Goal: Task Accomplishment & Management: Use online tool/utility

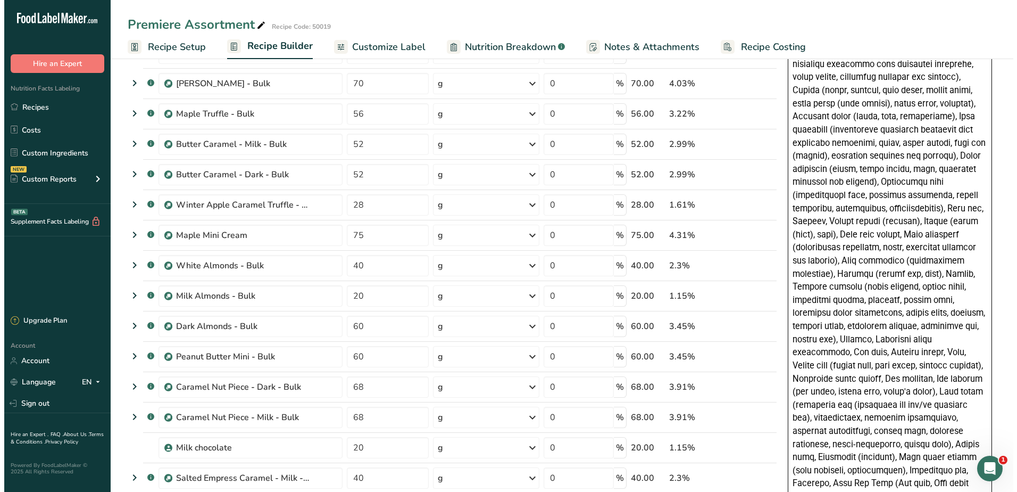
scroll to position [319, 0]
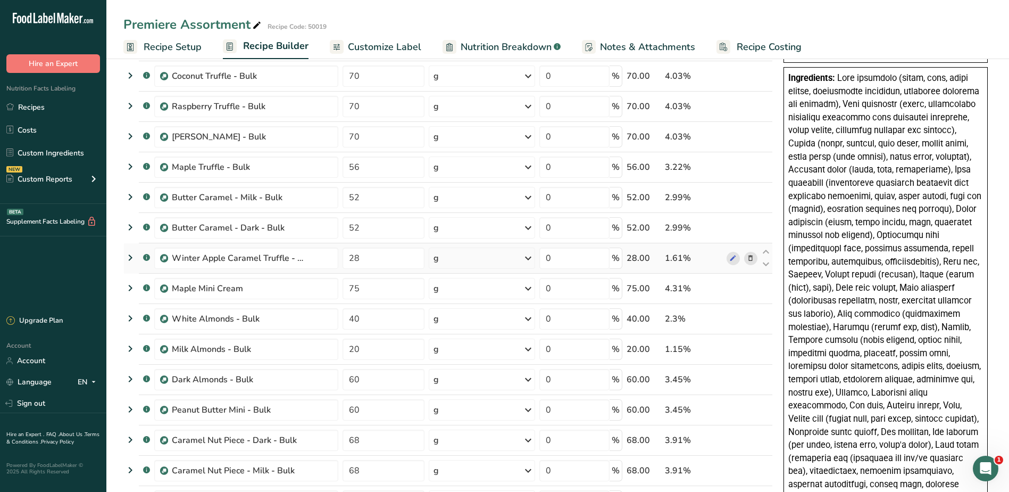
click at [754, 260] on icon at bounding box center [750, 258] width 7 height 11
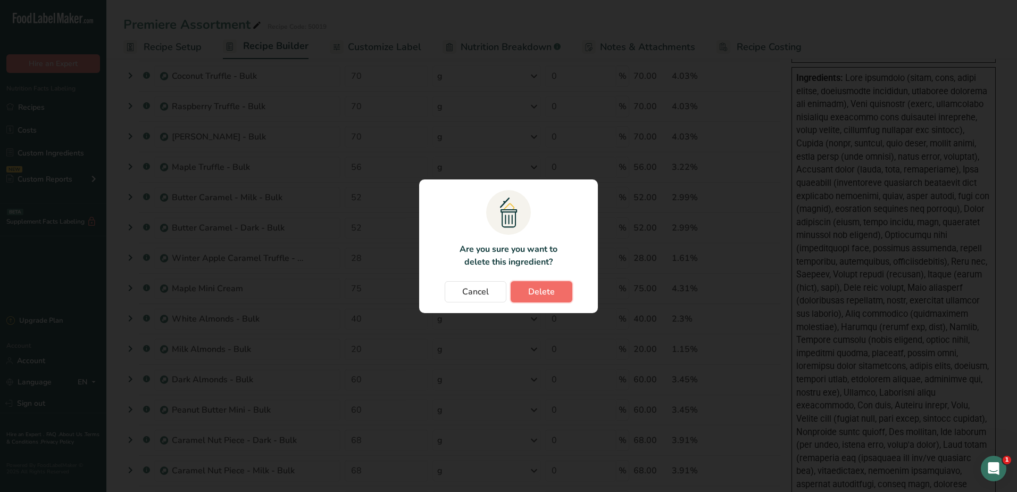
click at [542, 294] on span "Delete" at bounding box center [541, 291] width 27 height 13
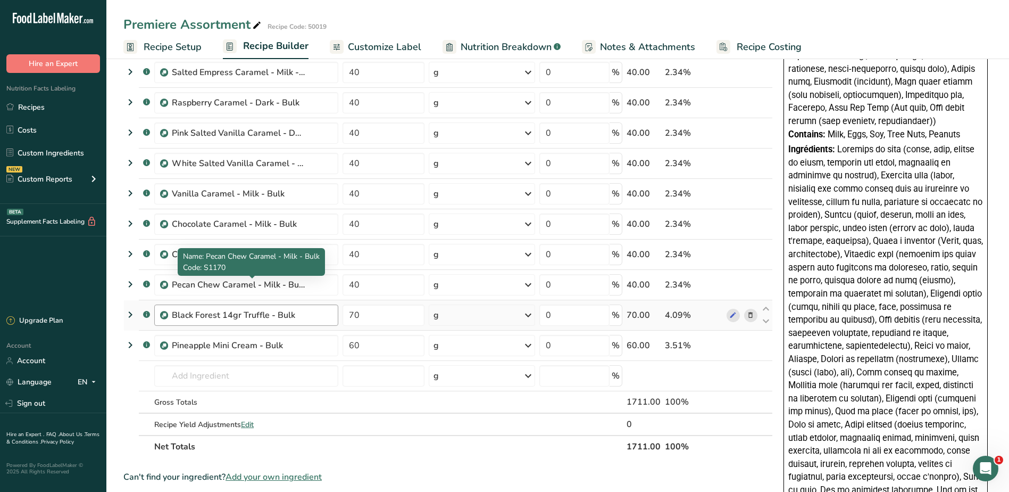
scroll to position [798, 0]
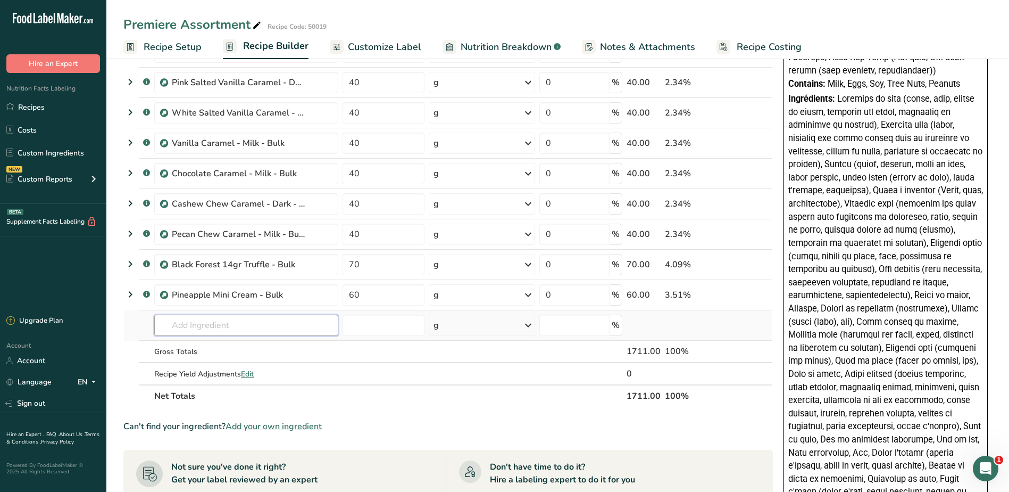
click at [234, 323] on input "text" at bounding box center [246, 324] width 184 height 21
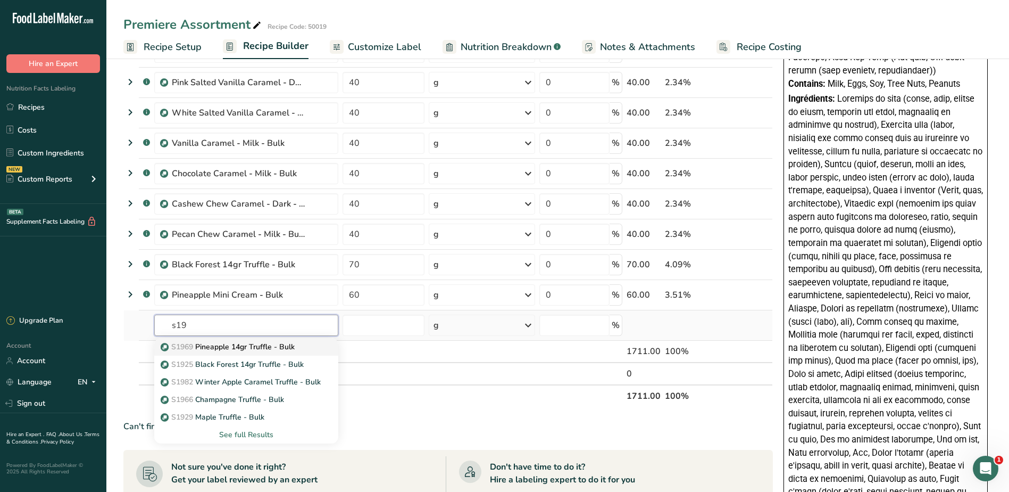
type input "s19"
click at [231, 350] on p "S1969 Pineapple 14gr Truffle - Bulk" at bounding box center [229, 346] width 132 height 11
type input "Pineapple 14gr Truffle - Bulk"
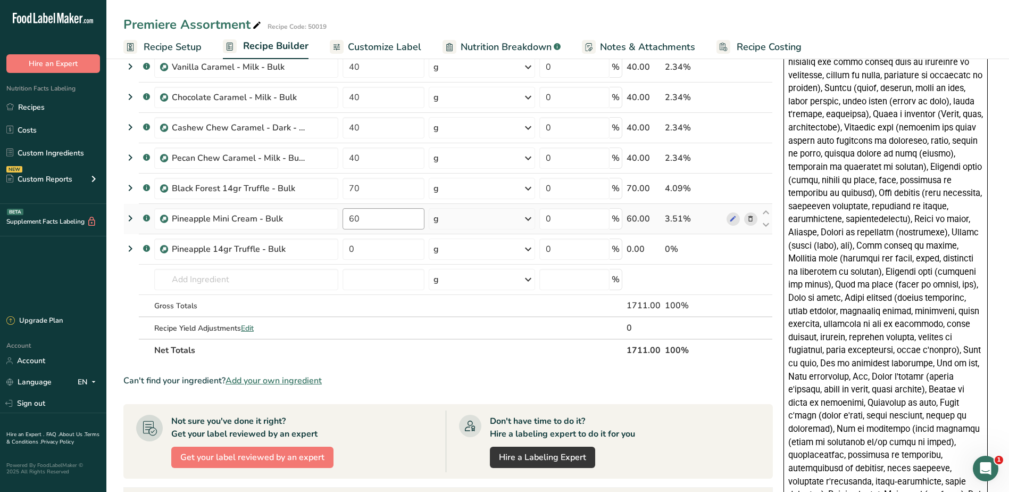
scroll to position [958, 0]
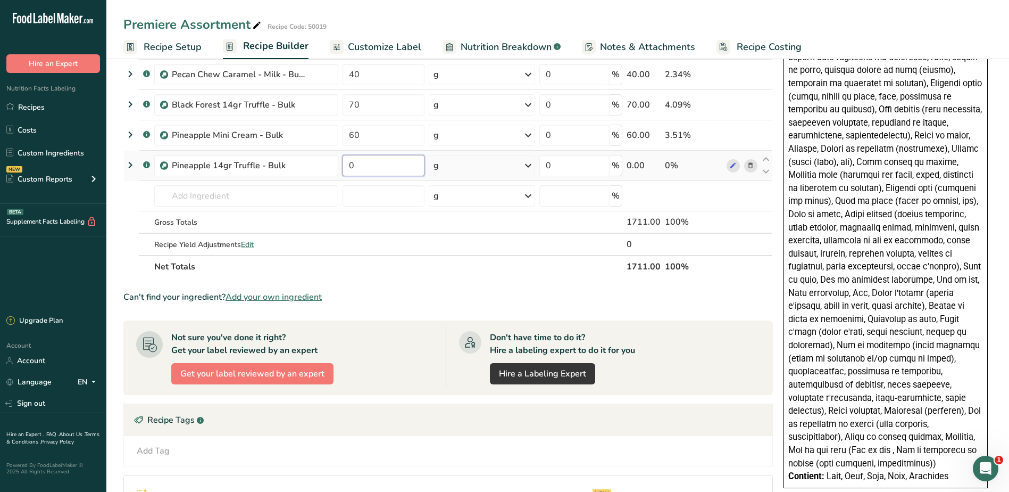
drag, startPoint x: 363, startPoint y: 167, endPoint x: 352, endPoint y: 168, distance: 11.2
click at [352, 168] on input "0" at bounding box center [384, 165] width 82 height 21
type input "28"
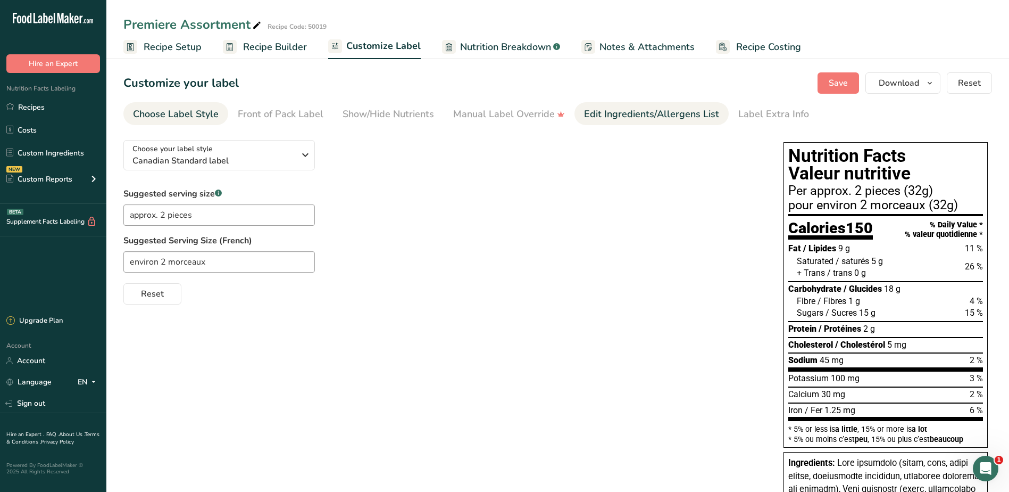
click at [627, 117] on div "Edit Ingredients/Allergens List" at bounding box center [651, 114] width 135 height 14
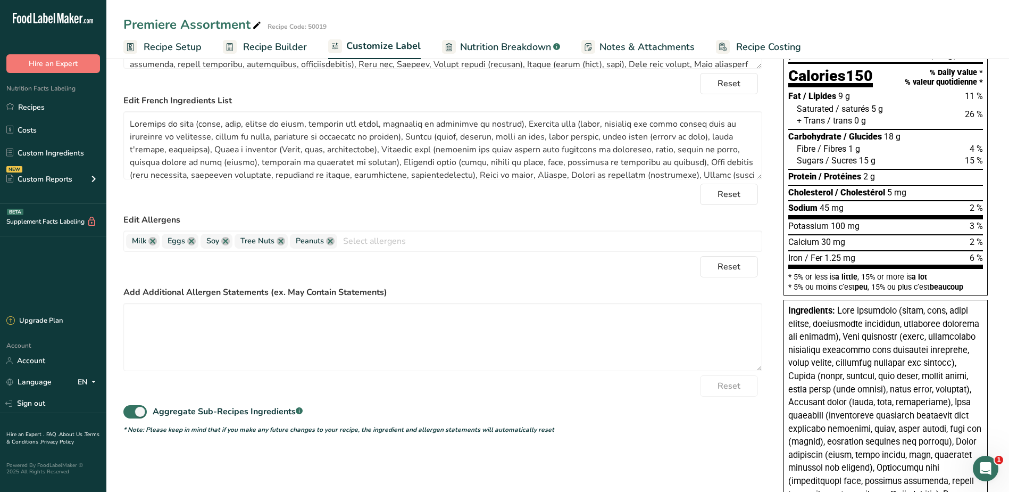
scroll to position [160, 0]
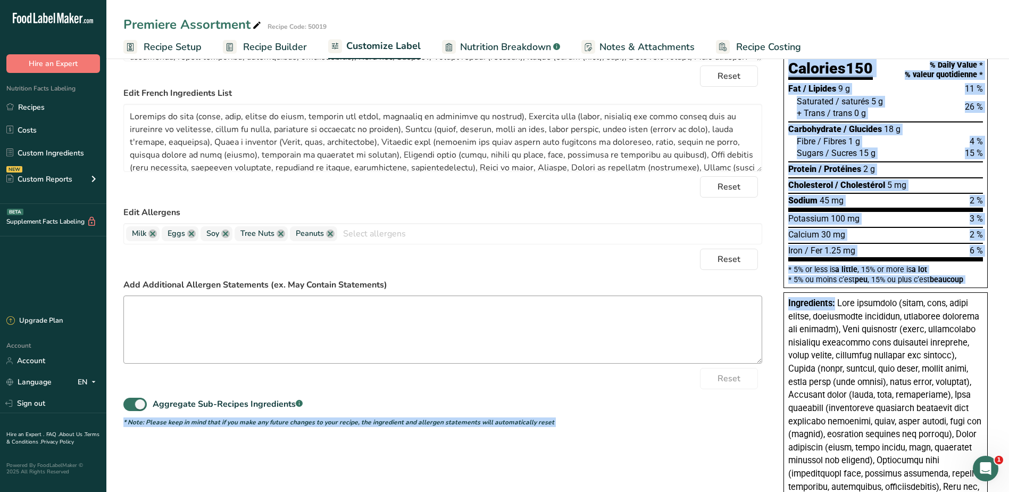
drag, startPoint x: 836, startPoint y: 299, endPoint x: 740, endPoint y: 309, distance: 96.8
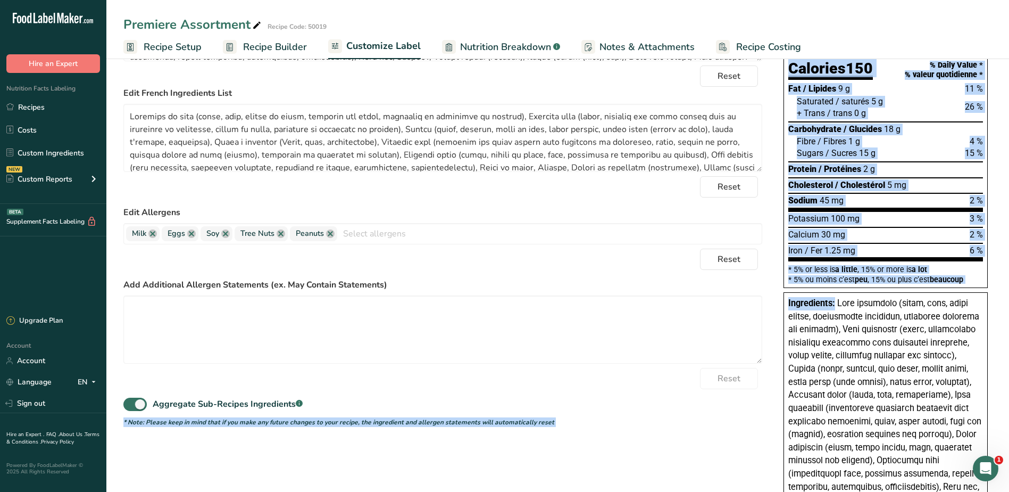
drag, startPoint x: 835, startPoint y: 304, endPoint x: 768, endPoint y: 304, distance: 67.0
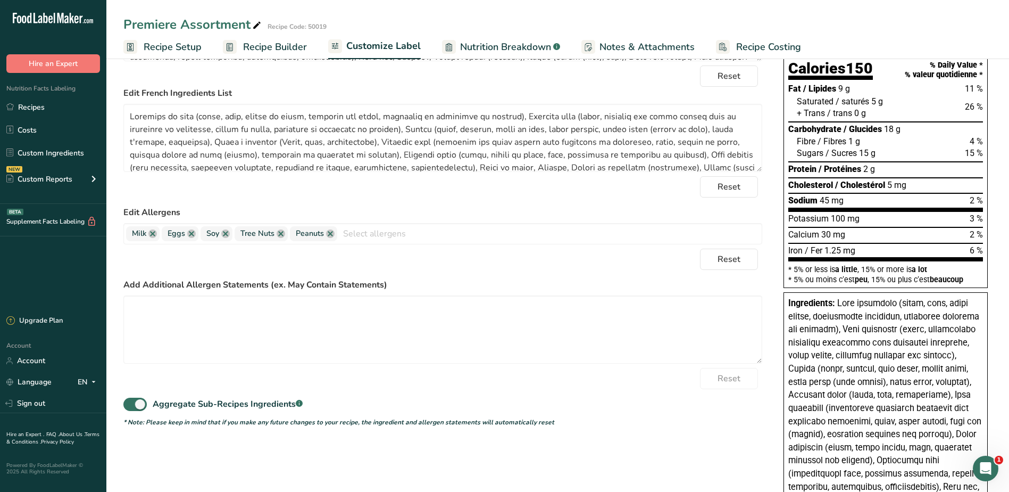
drag, startPoint x: 836, startPoint y: 307, endPoint x: 788, endPoint y: 304, distance: 48.0
click at [788, 304] on span "Ingredients:" at bounding box center [811, 303] width 47 height 10
copy span "Ingredients:"
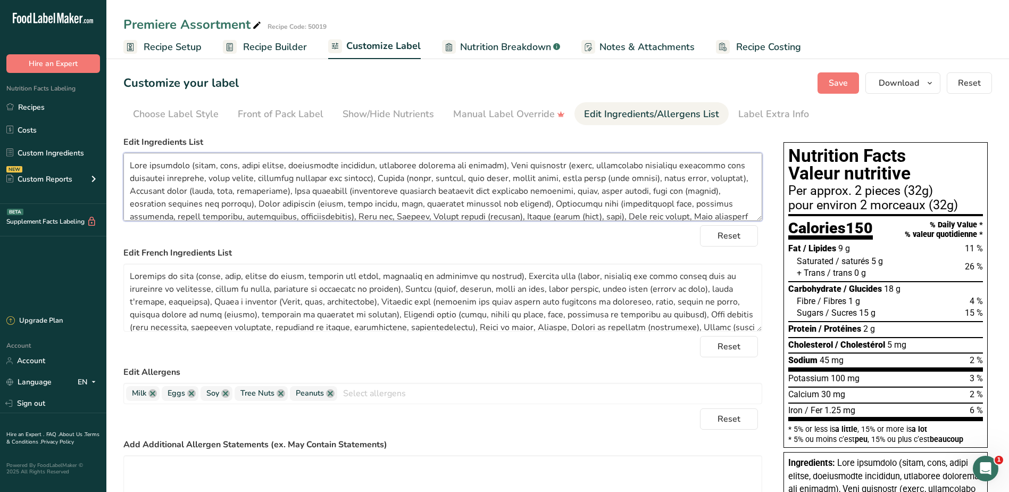
scroll to position [85, 0]
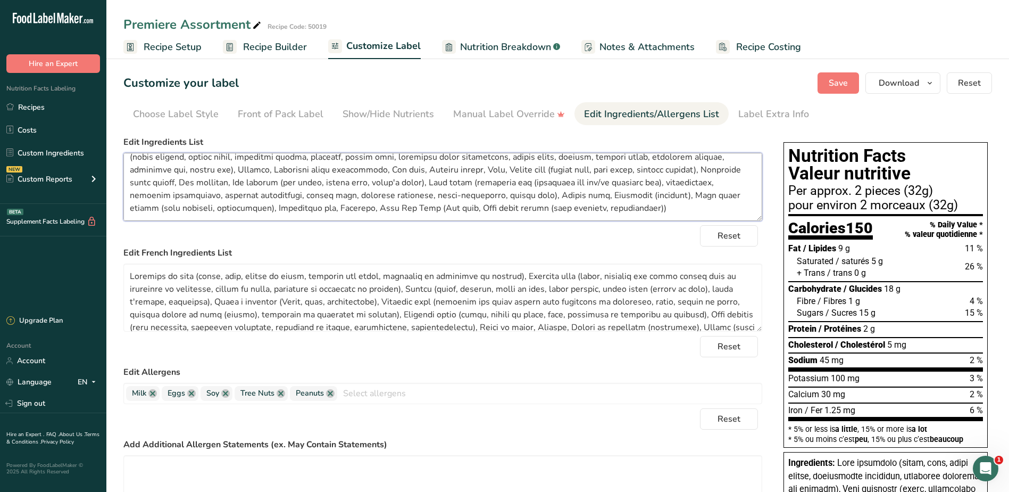
drag, startPoint x: 128, startPoint y: 165, endPoint x: 852, endPoint y: 294, distance: 735.8
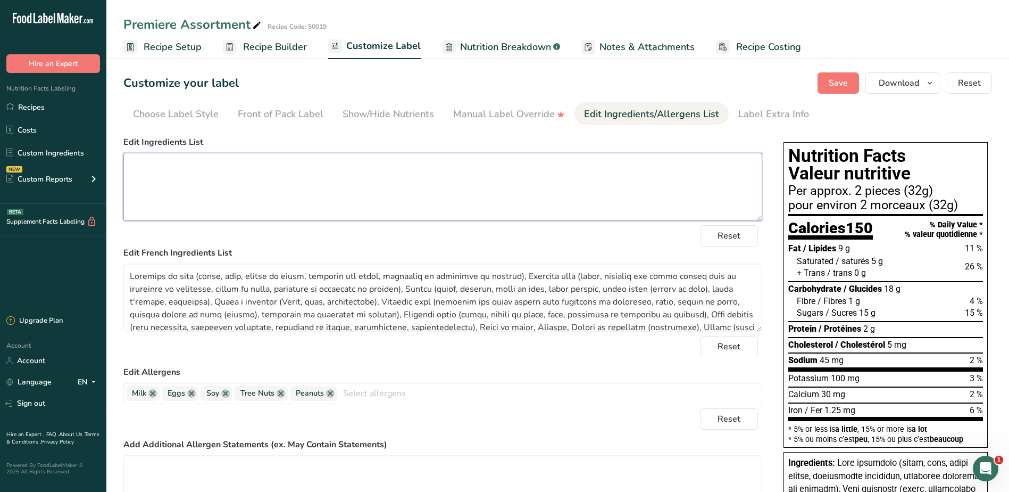
scroll to position [0, 0]
click at [323, 189] on textarea at bounding box center [442, 187] width 639 height 68
click at [737, 240] on span "Reset" at bounding box center [729, 235] width 23 height 13
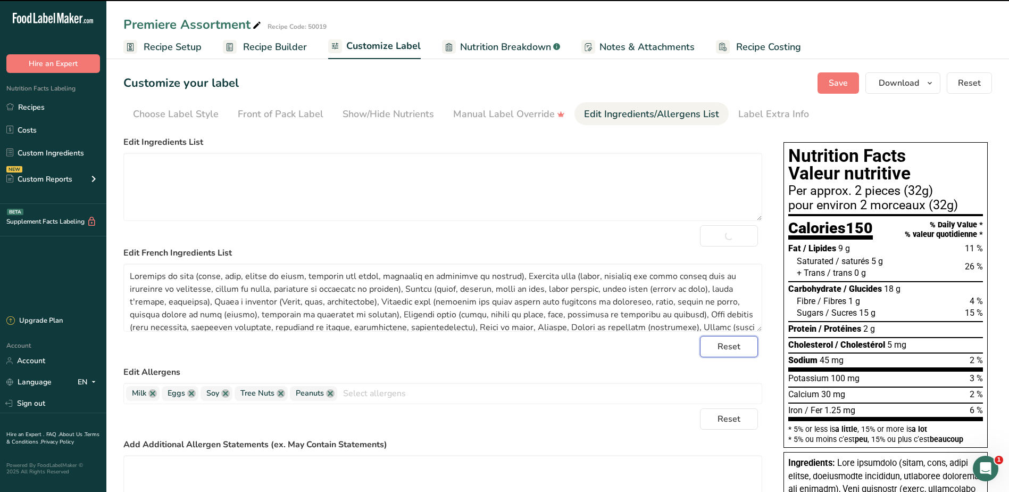
click at [732, 352] on span "Reset" at bounding box center [729, 346] width 23 height 13
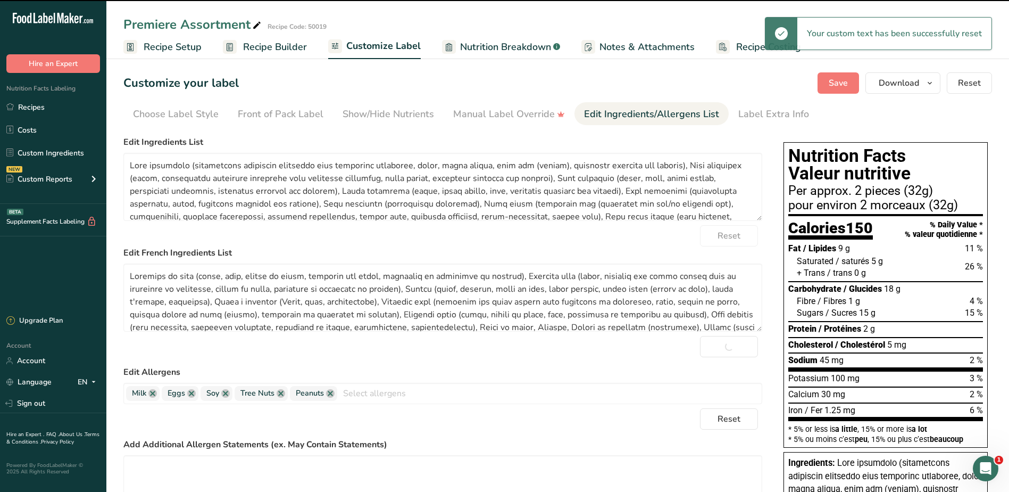
type textarea "Milk chocolate (sugar, milk, cocoa butter, unsweetened chocolate, sunflower lec…"
type textarea "Chocolat noir (chocolat non sucré traité avec carbonate de potassium, sucre, be…"
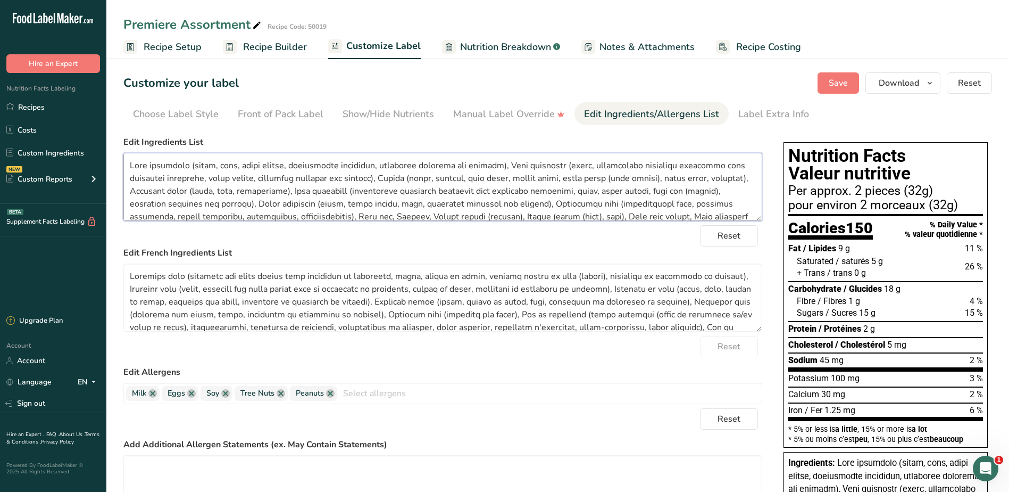
click at [405, 173] on textarea at bounding box center [442, 187] width 639 height 68
click at [510, 174] on textarea at bounding box center [442, 187] width 639 height 68
click at [724, 236] on span "Reset" at bounding box center [729, 235] width 23 height 13
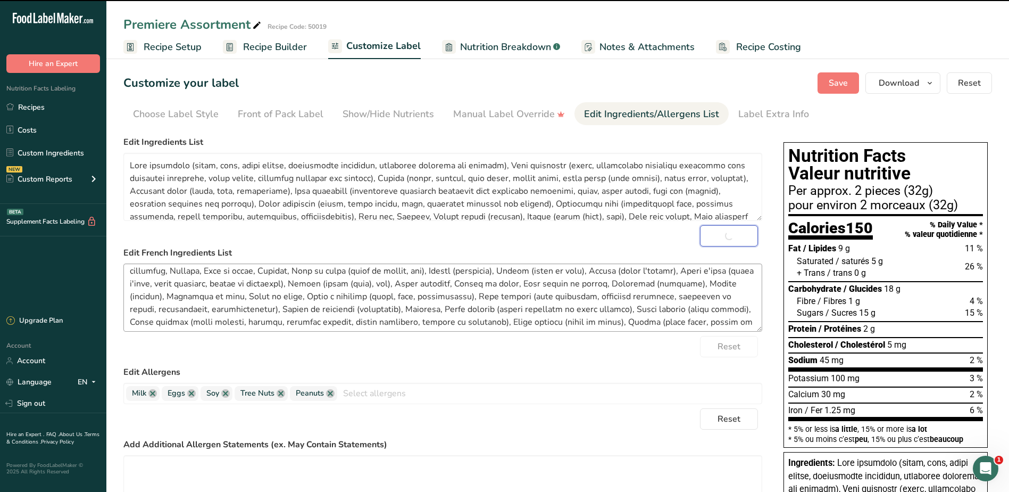
scroll to position [106, 0]
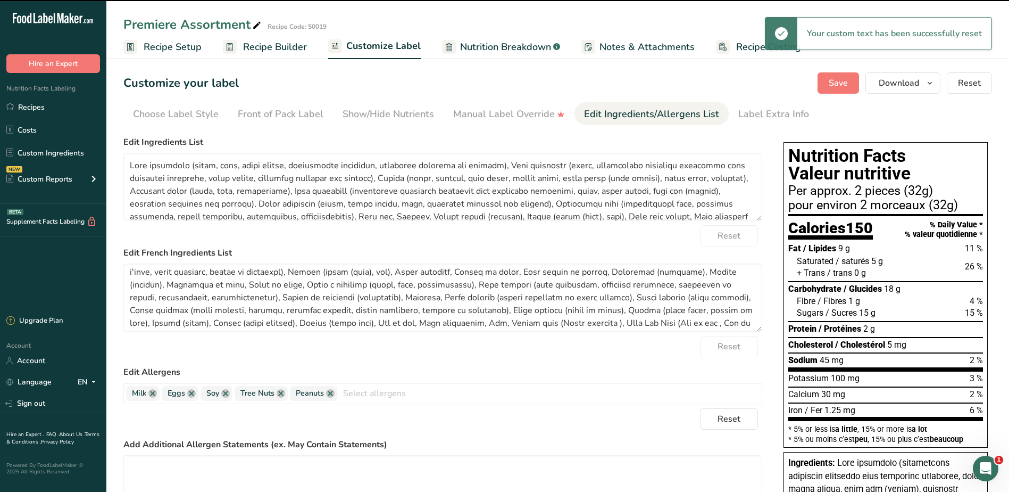
type textarea "Dark chocolate (unsweetened chocolate processed with potassium carbonate, sugar…"
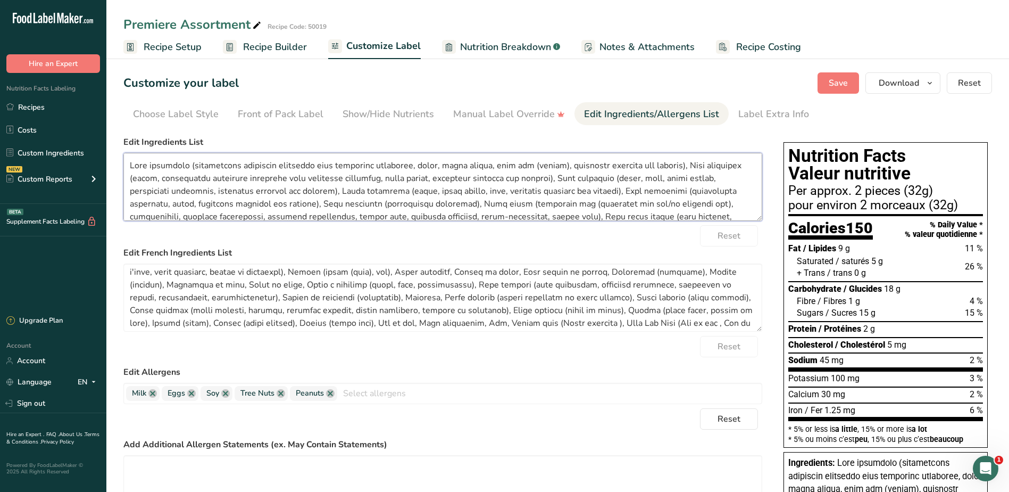
click at [587, 179] on textarea at bounding box center [442, 187] width 639 height 68
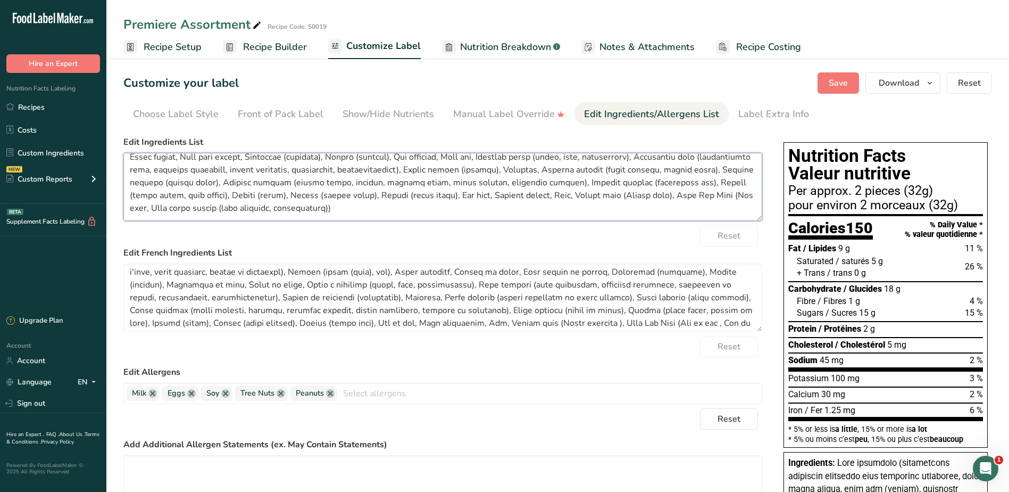
drag, startPoint x: 131, startPoint y: 163, endPoint x: 812, endPoint y: 245, distance: 686.3
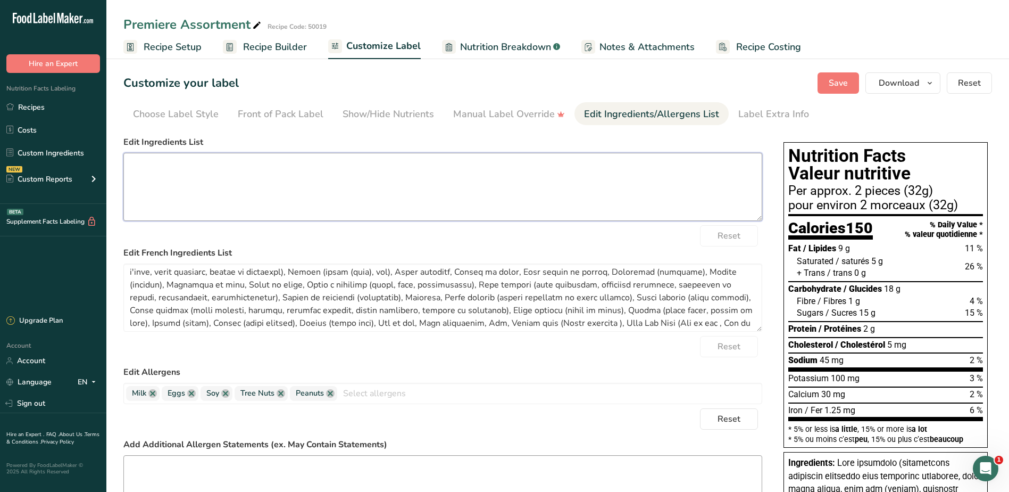
scroll to position [0, 0]
paste textarea "Dark chocolate (unsweetened chocolate processed with potassium carbonate, sugar…"
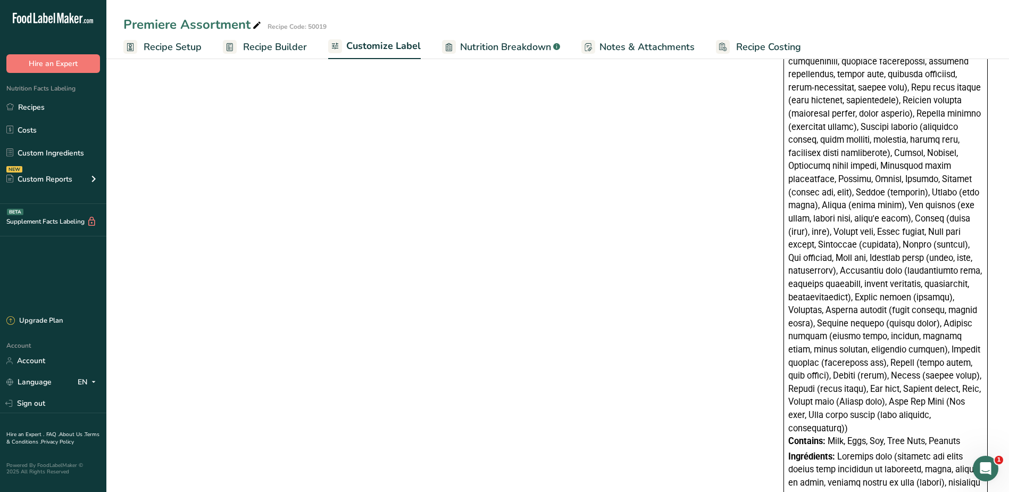
scroll to position [585, 0]
type textarea "Dark chocolate (unsweetened chocolate processed with potassium carbonate, sugar…"
drag, startPoint x: 791, startPoint y: 427, endPoint x: 967, endPoint y: 429, distance: 176.1
click at [967, 434] on div "Contains: Milk, Eggs, Soy, Tree Nuts, Peanuts" at bounding box center [885, 440] width 195 height 13
copy div "Contains: Milk, Eggs, Soy, Tree Nuts, Peanuts"
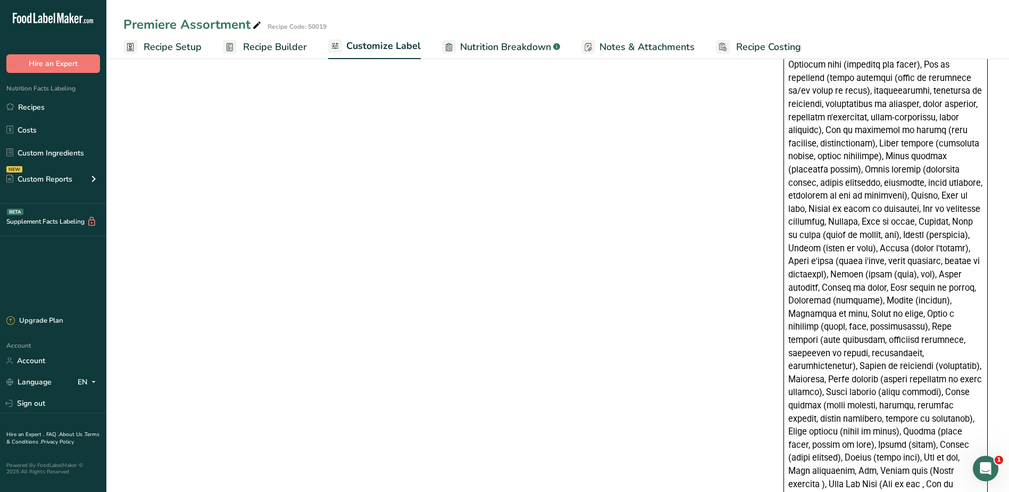
scroll to position [1196, 0]
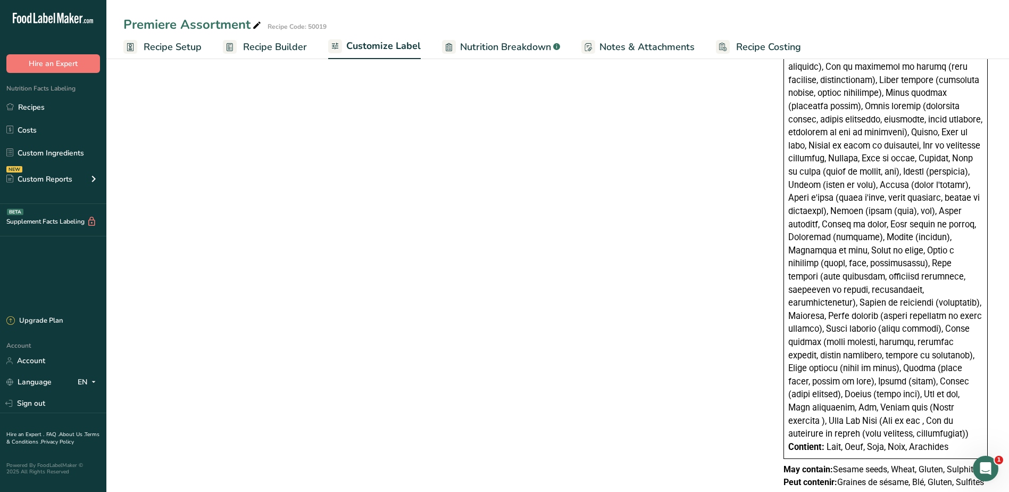
drag, startPoint x: 784, startPoint y: 442, endPoint x: 1004, endPoint y: 443, distance: 219.7
copy p "May contain: Sesame seeds, Wheat, Gluten, Sulphites"
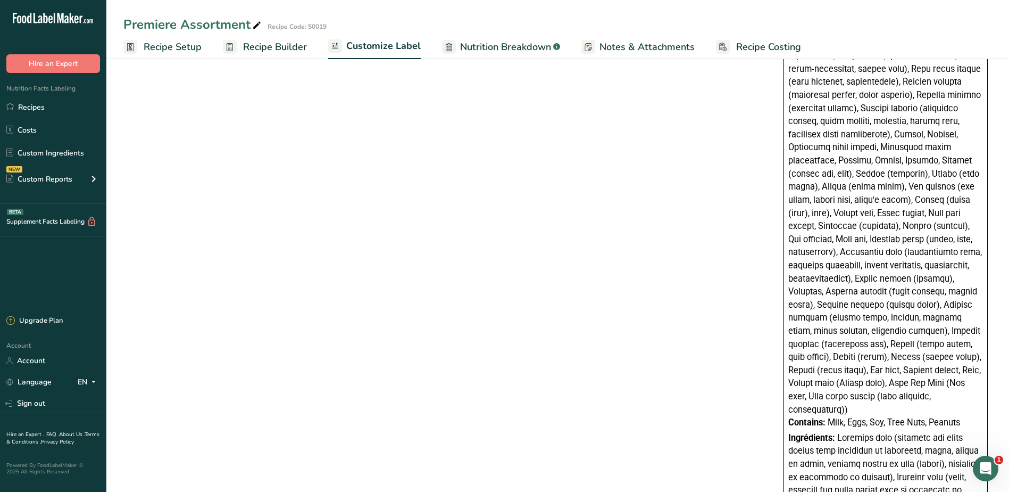
scroll to position [664, 0]
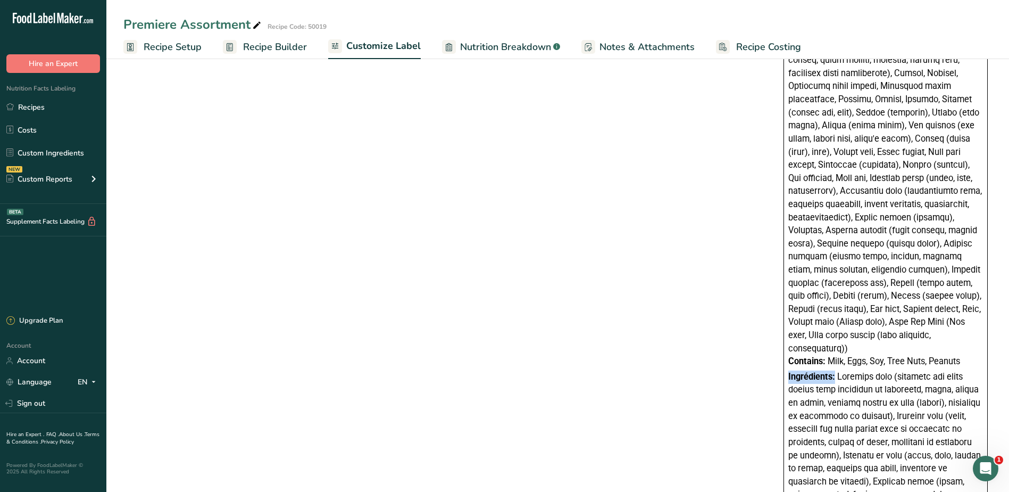
drag, startPoint x: 836, startPoint y: 364, endPoint x: 763, endPoint y: 362, distance: 72.9
click at [763, 362] on div "Choose your label style Canadian Standard label USA (FDA) Standard FDA label Ta…" at bounding box center [557, 250] width 869 height 1566
copy span "Ingrédients:"
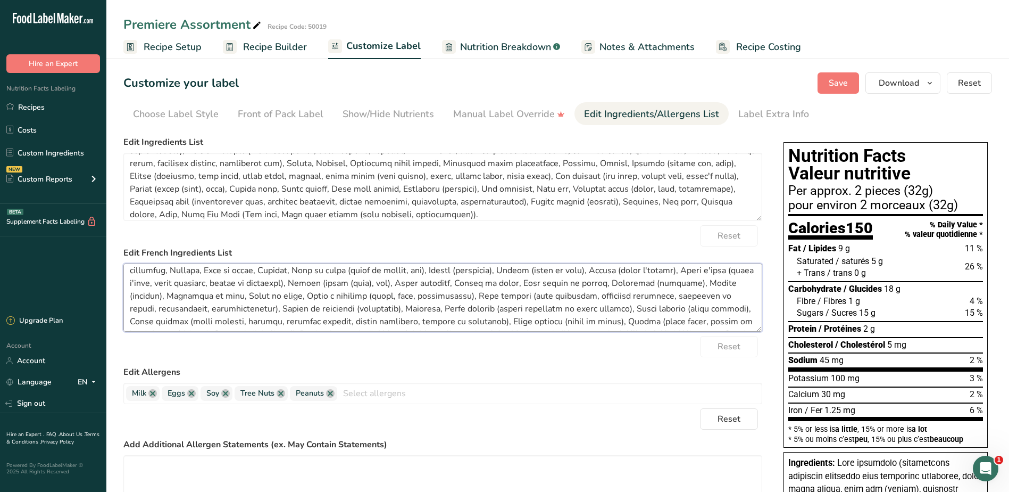
scroll to position [123, 0]
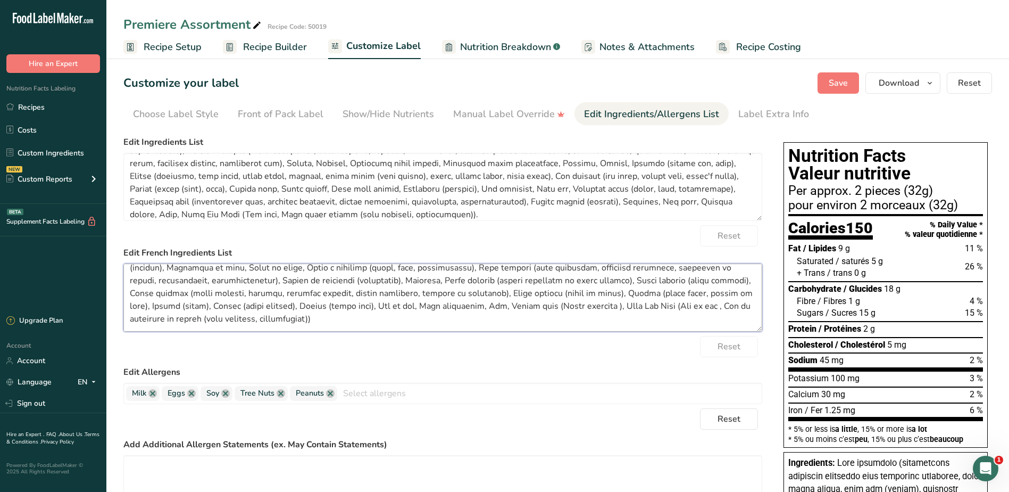
drag, startPoint x: 129, startPoint y: 275, endPoint x: 778, endPoint y: 346, distance: 652.9
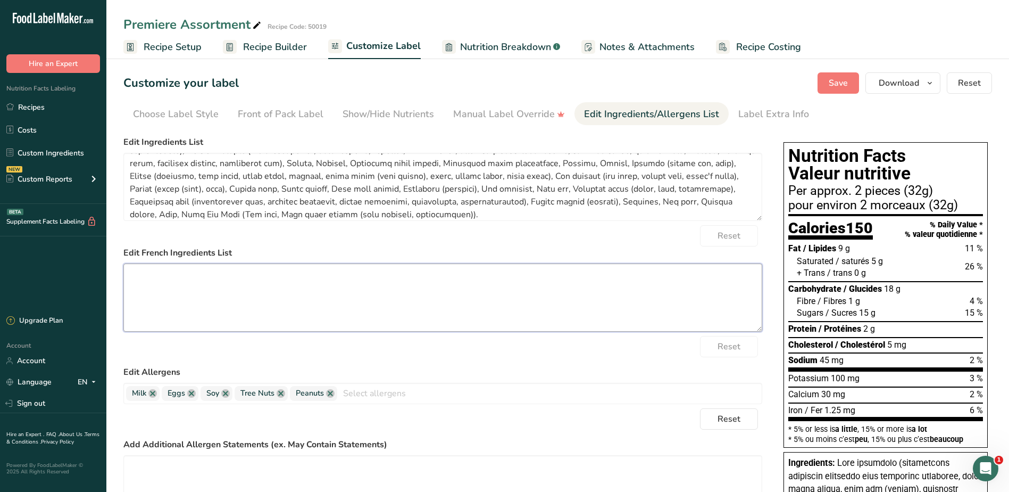
scroll to position [0, 0]
